Goal: Check status: Check status

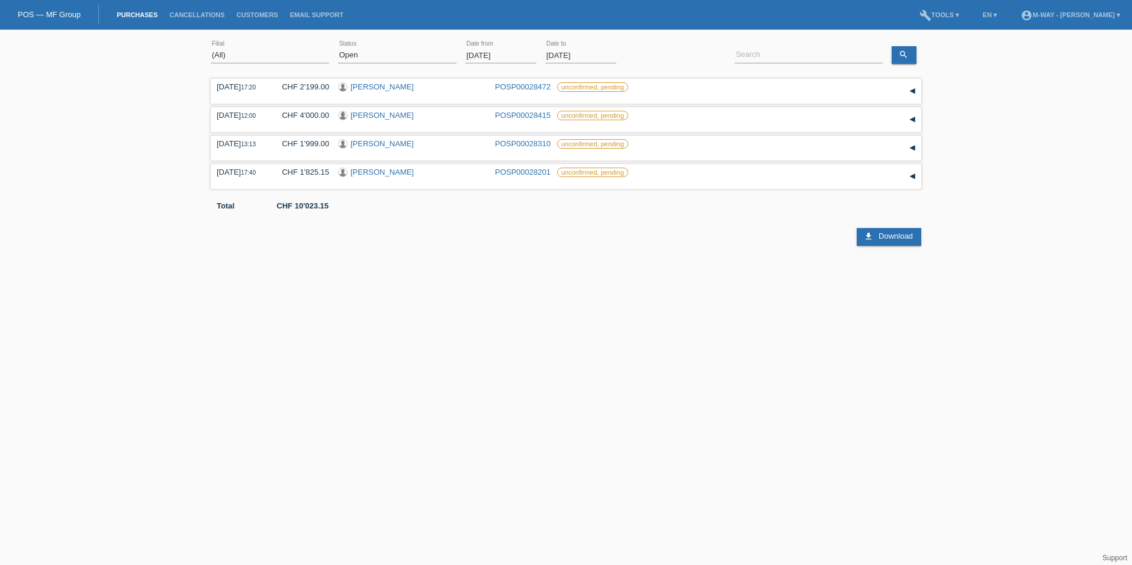
click at [518, 55] on input "[DATE]" at bounding box center [500, 55] width 71 height 15
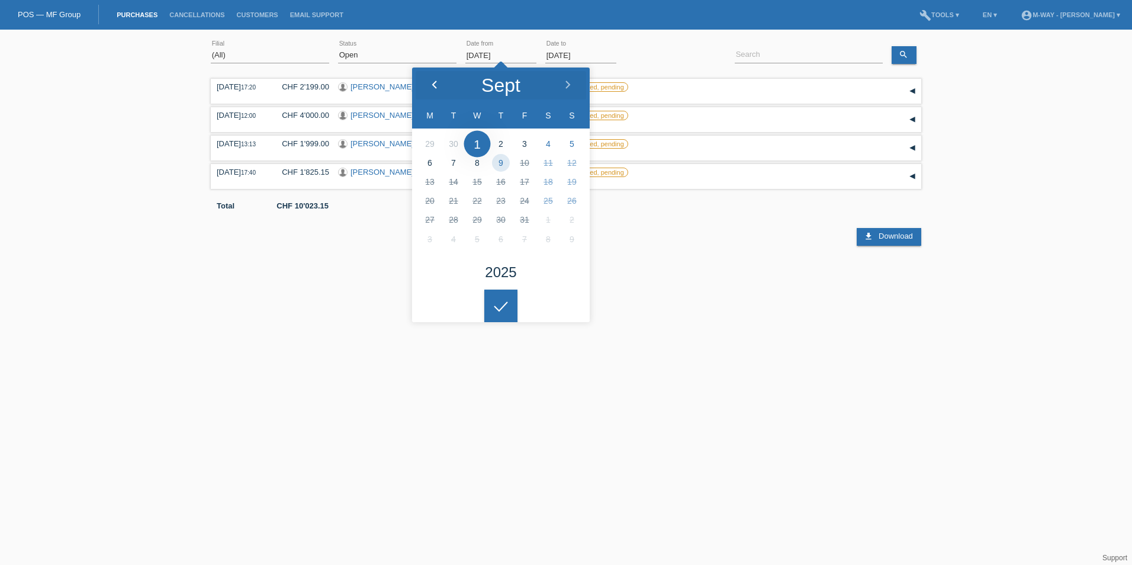
click at [435, 82] on polyline at bounding box center [435, 84] width 4 height 7
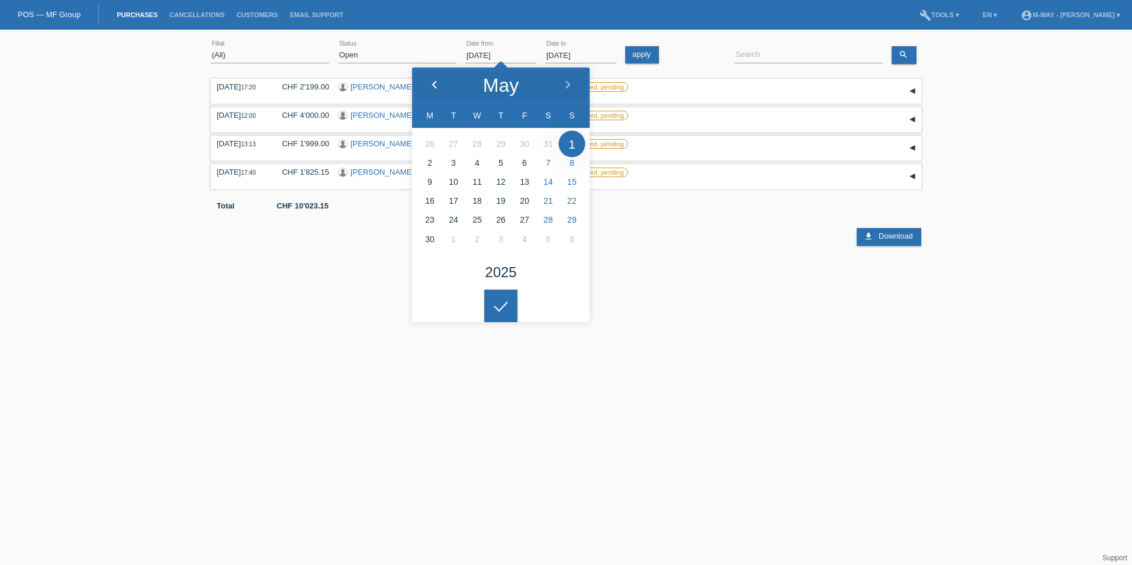
click at [435, 82] on polyline at bounding box center [435, 84] width 4 height 7
type input "[DATE]"
click at [498, 302] on icon at bounding box center [501, 306] width 19 height 11
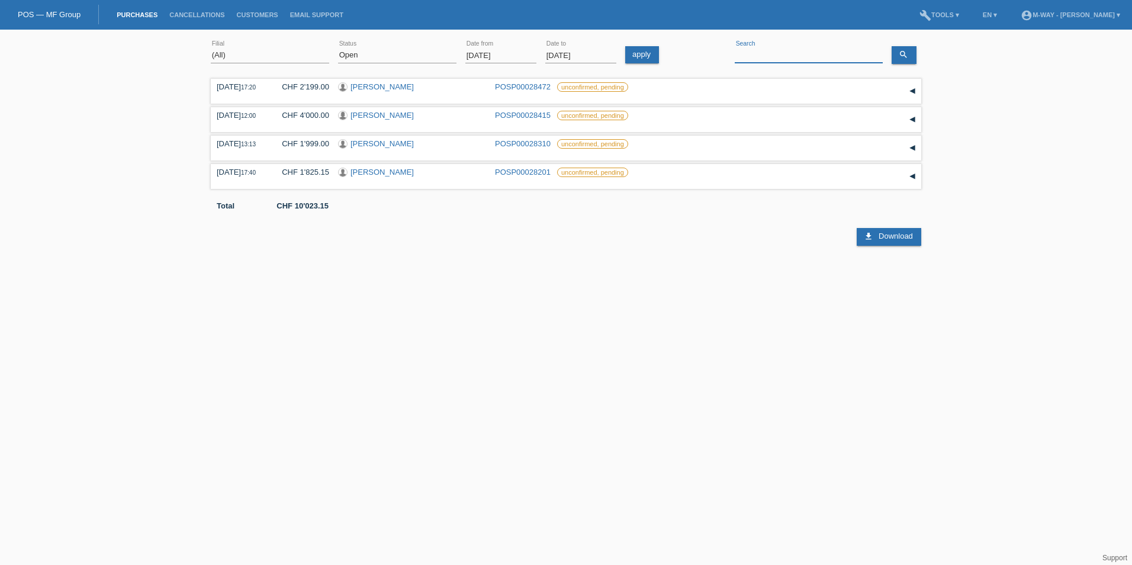
click at [794, 53] on input at bounding box center [809, 55] width 148 height 15
type input "brindusa"
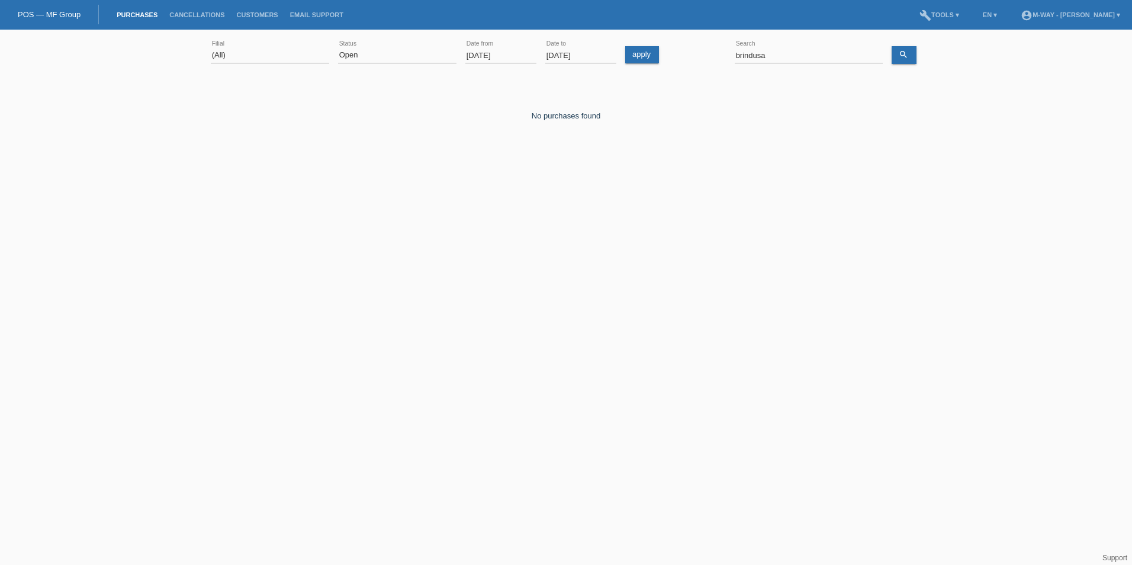
click at [705, 194] on html "POS — MF Group Purchases Cancellations Customers Email Support menu account_cir…" at bounding box center [566, 97] width 1132 height 194
click at [821, 194] on html "POS — MF Group Purchases Cancellations Customers Email Support menu account_cir…" at bounding box center [566, 97] width 1132 height 194
click at [782, 194] on html "POS — MF Group Purchases Cancellations Customers Email Support menu account_cir…" at bounding box center [566, 97] width 1132 height 194
click at [656, 57] on link "apply" at bounding box center [642, 54] width 34 height 17
click at [800, 58] on input "brindusa" at bounding box center [809, 55] width 148 height 15
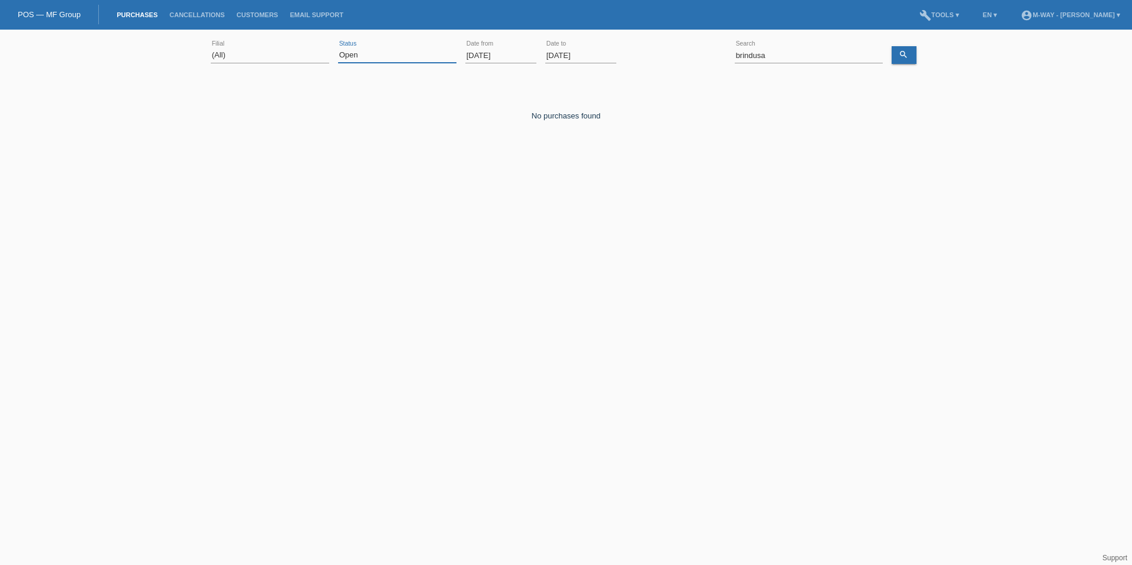
click at [425, 50] on select "(All) New Open Returned Stepped back / Cancelled Completed" at bounding box center [397, 55] width 118 height 14
select select "ALL"
click at [338, 48] on select "(All) New Open Returned Stepped back / Cancelled Completed" at bounding box center [397, 55] width 118 height 14
click at [907, 56] on icon "search" at bounding box center [903, 54] width 9 height 9
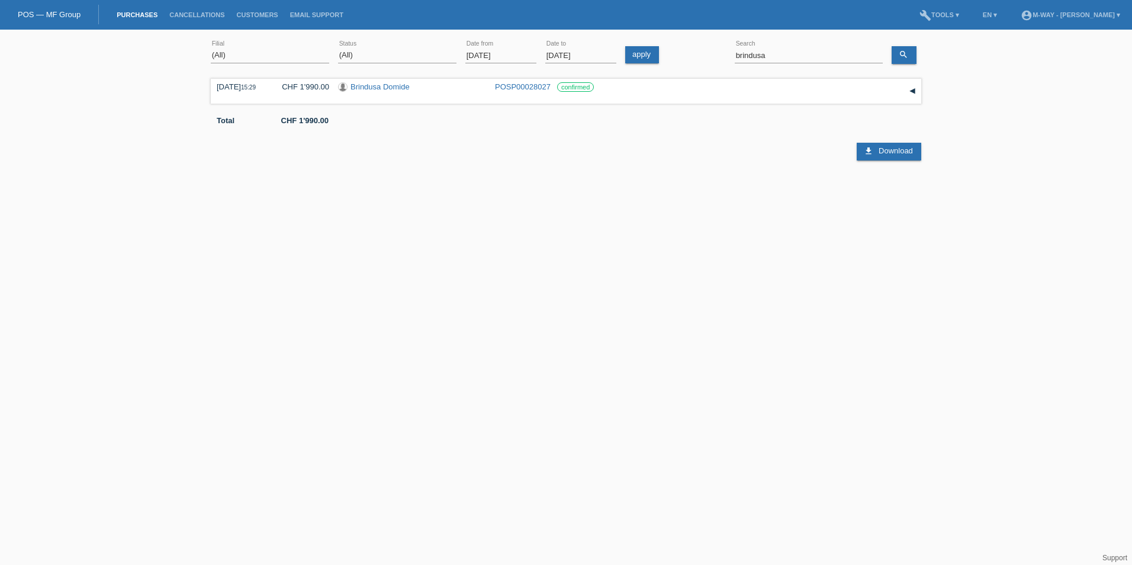
click at [370, 194] on html "POS — MF Group Purchases Cancellations Customers Email Support menu account_cir…" at bounding box center [566, 97] width 1132 height 194
click at [815, 194] on html "POS — MF Group Purchases Cancellations Customers Email Support menu account_cir…" at bounding box center [566, 97] width 1132 height 194
